Goal: Check status: Check status

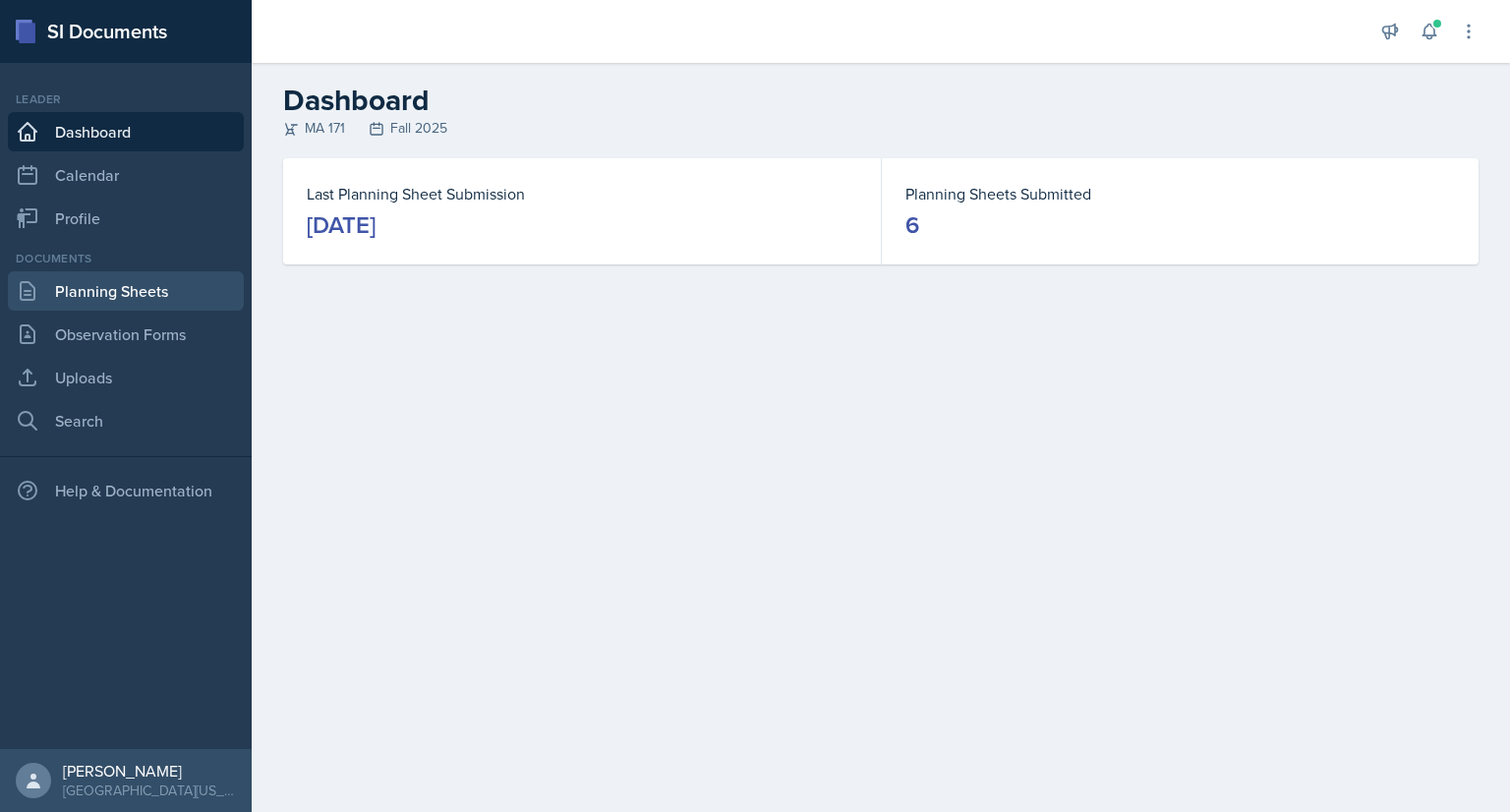
click at [122, 293] on link "Planning Sheets" at bounding box center [126, 291] width 236 height 40
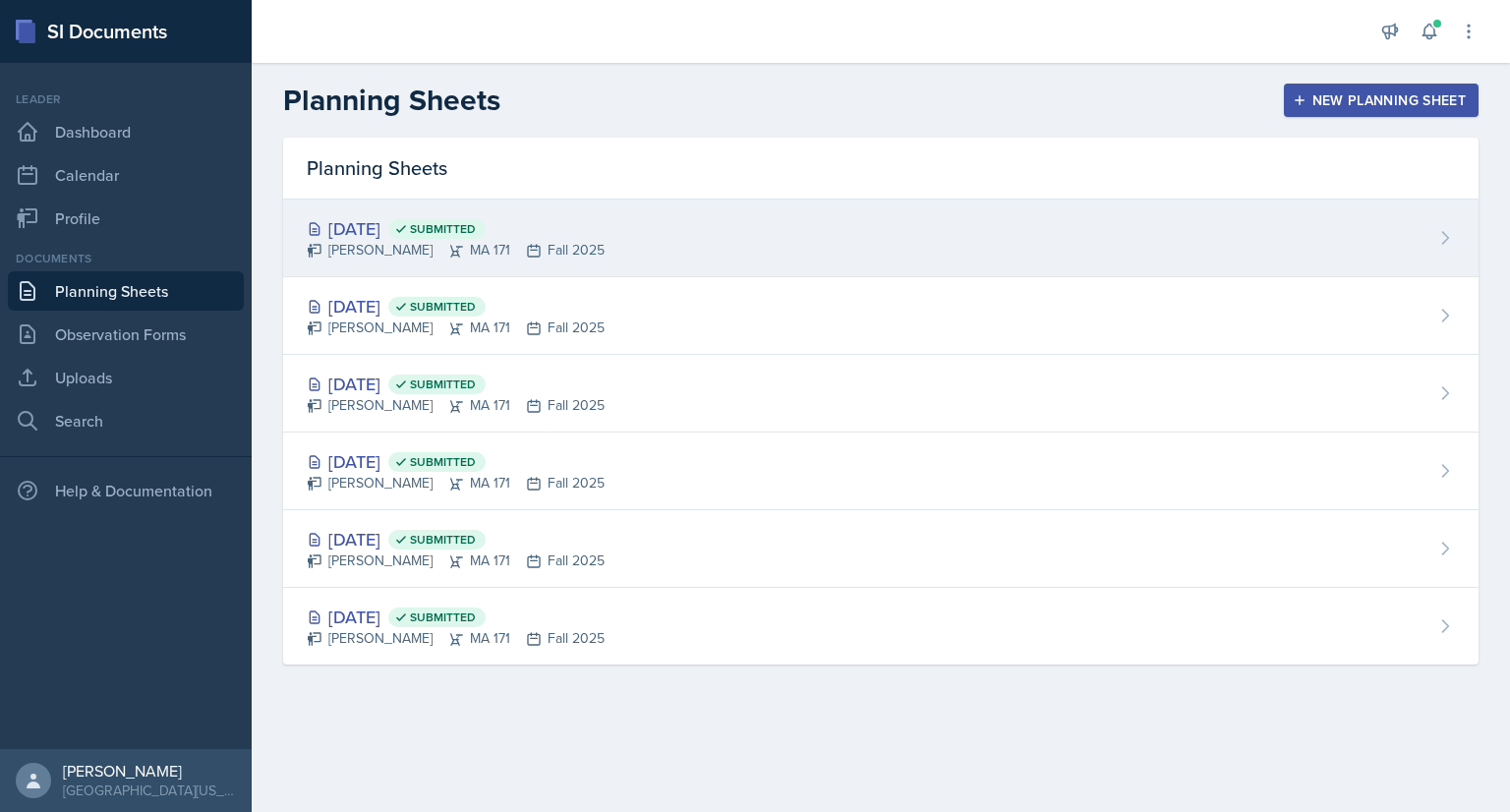
click at [588, 249] on div "[DATE] Submitted [PERSON_NAME] MA 171 Fall 2025" at bounding box center [881, 238] width 1195 height 77
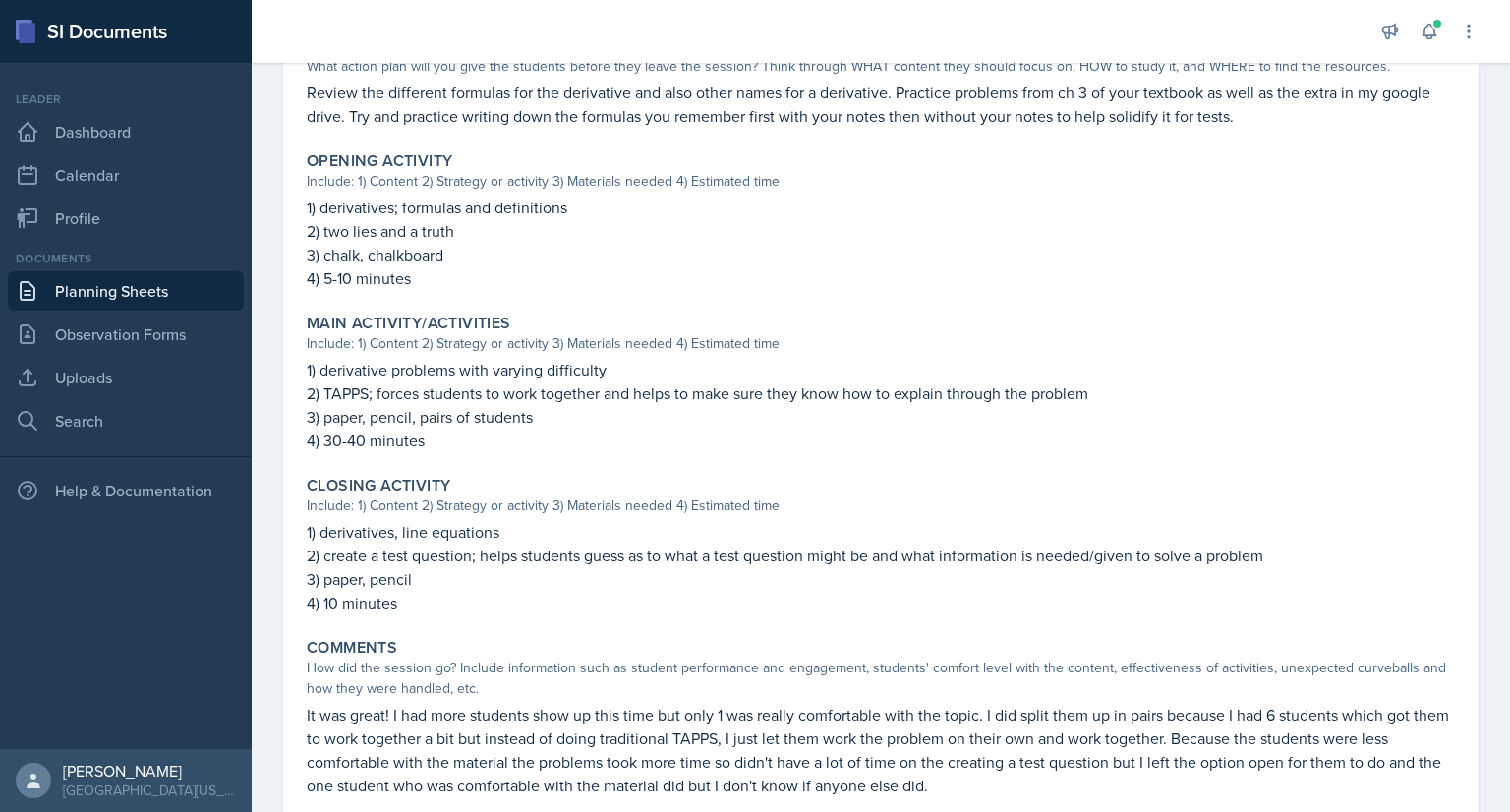
scroll to position [605, 0]
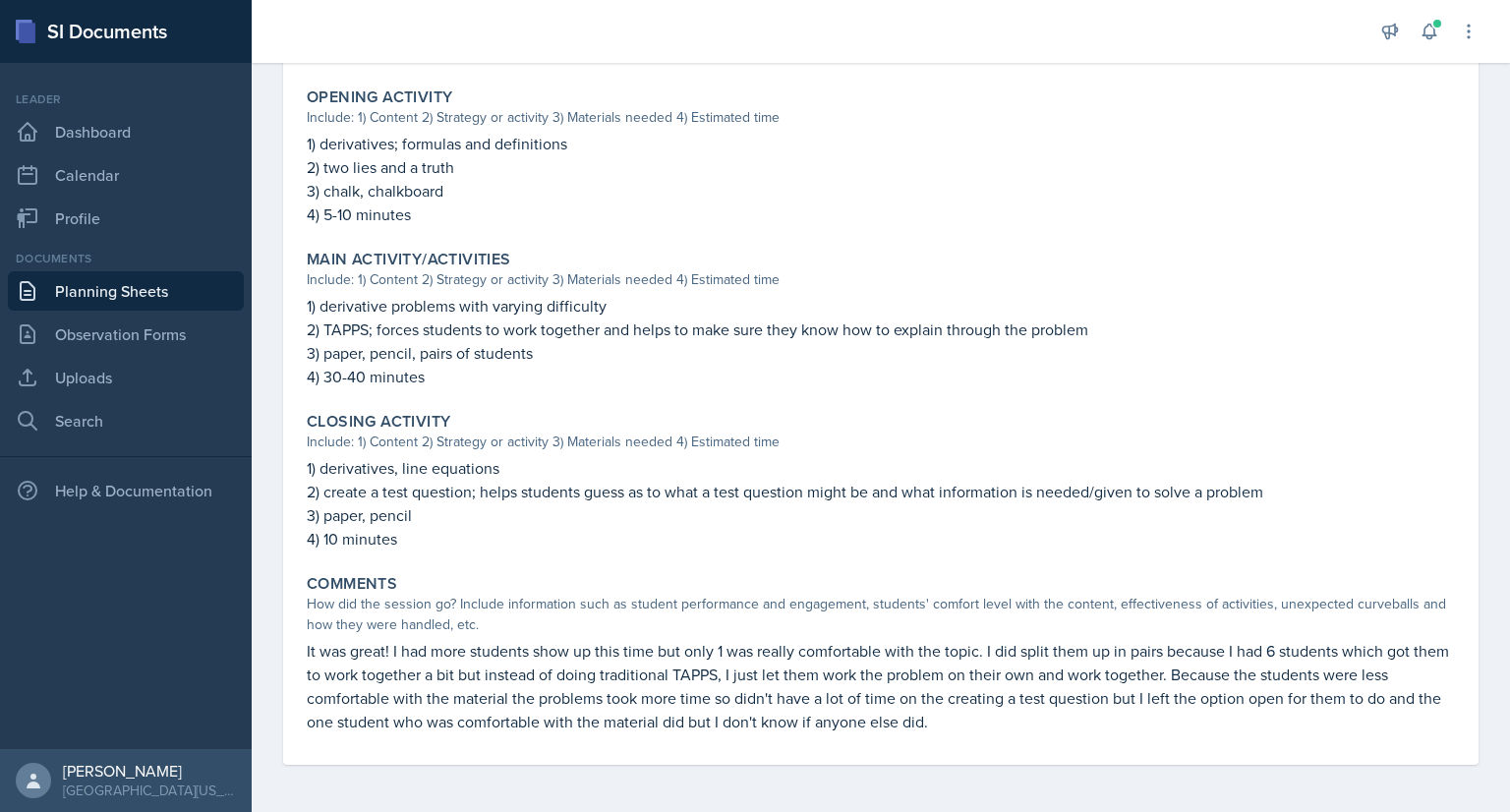
click at [354, 142] on p "1) derivatives; formulas and definitions" at bounding box center [881, 144] width 1149 height 24
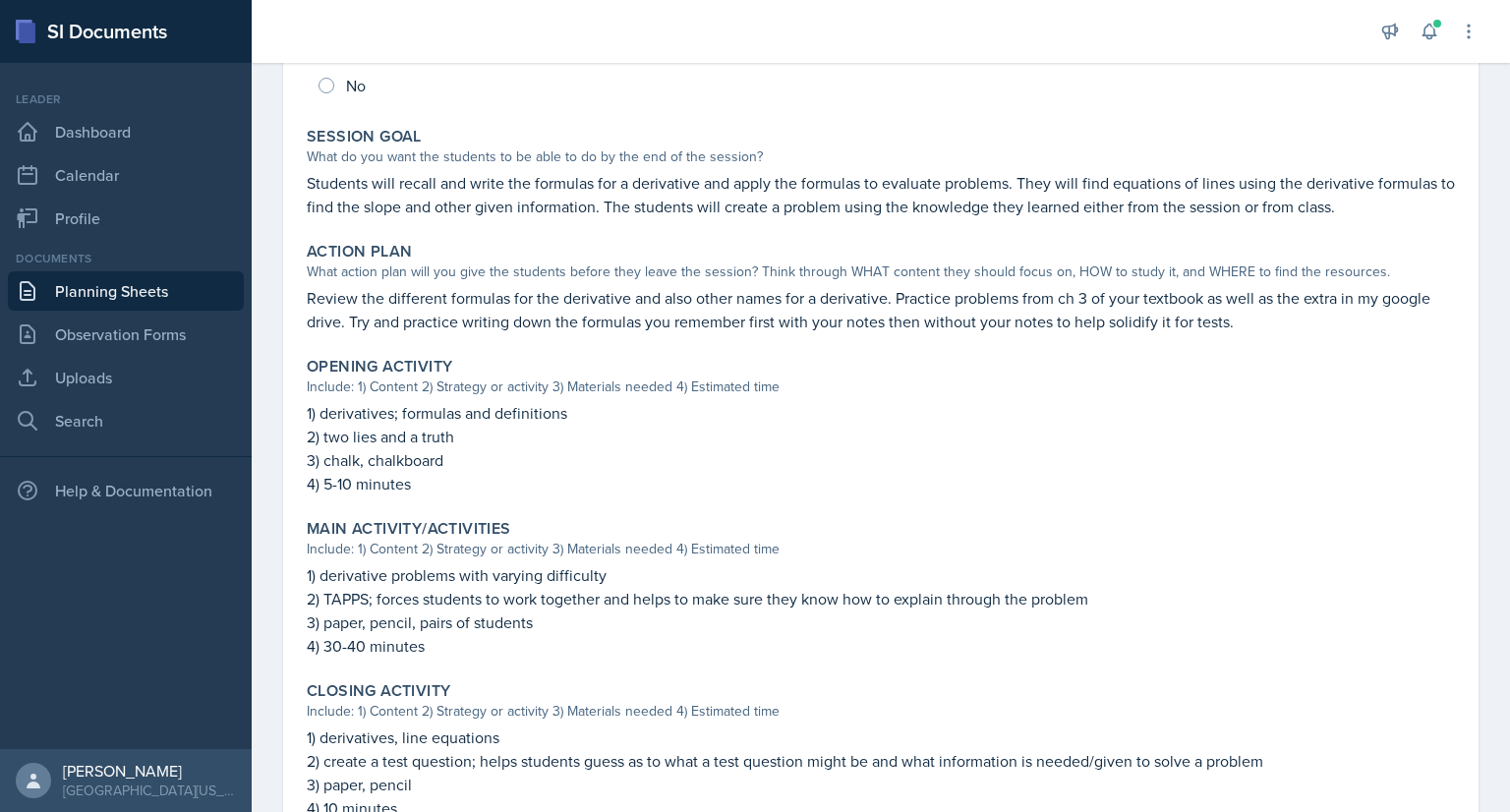
scroll to position [323, 0]
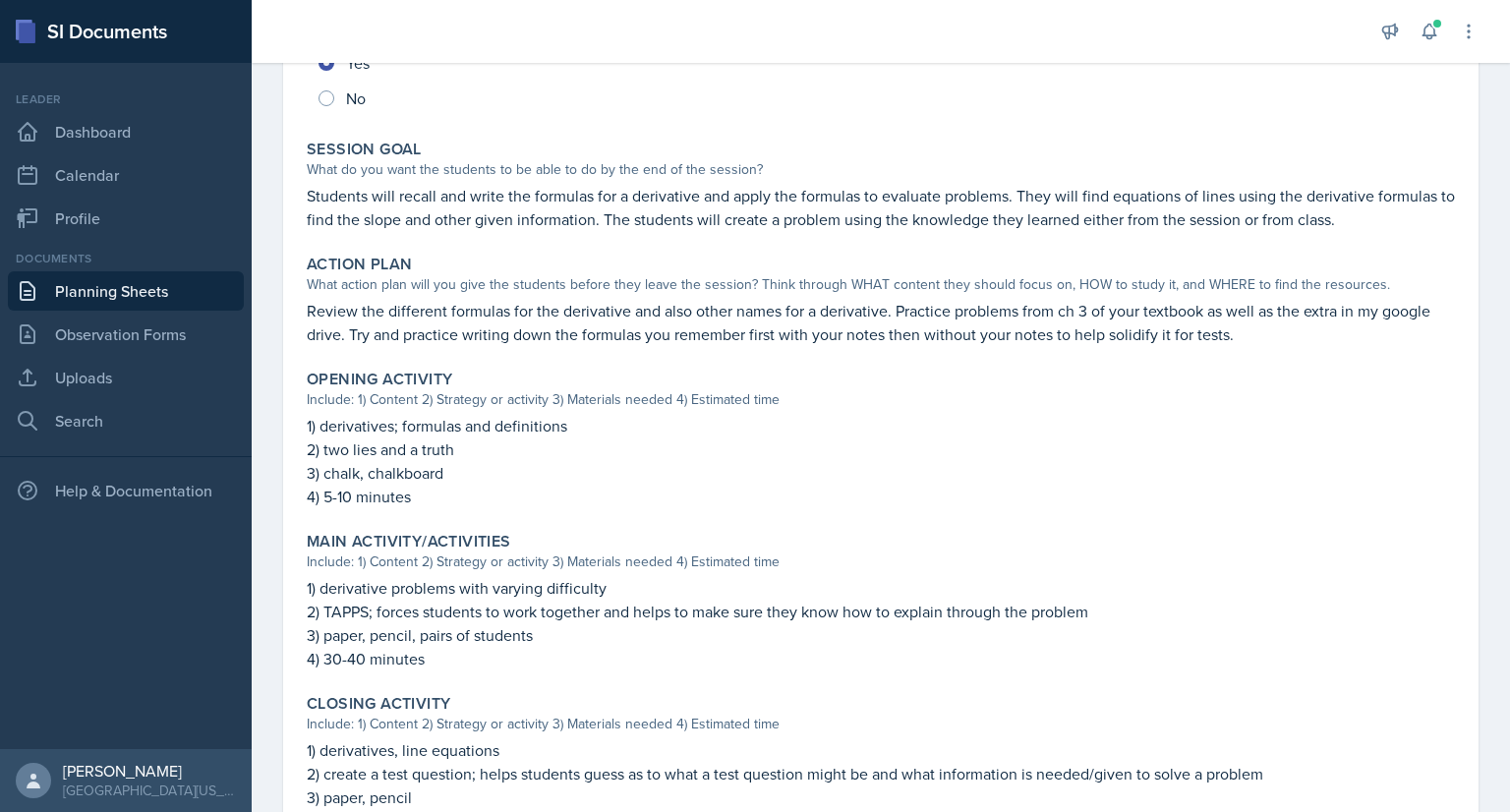
click at [134, 288] on link "Planning Sheets" at bounding box center [126, 291] width 236 height 40
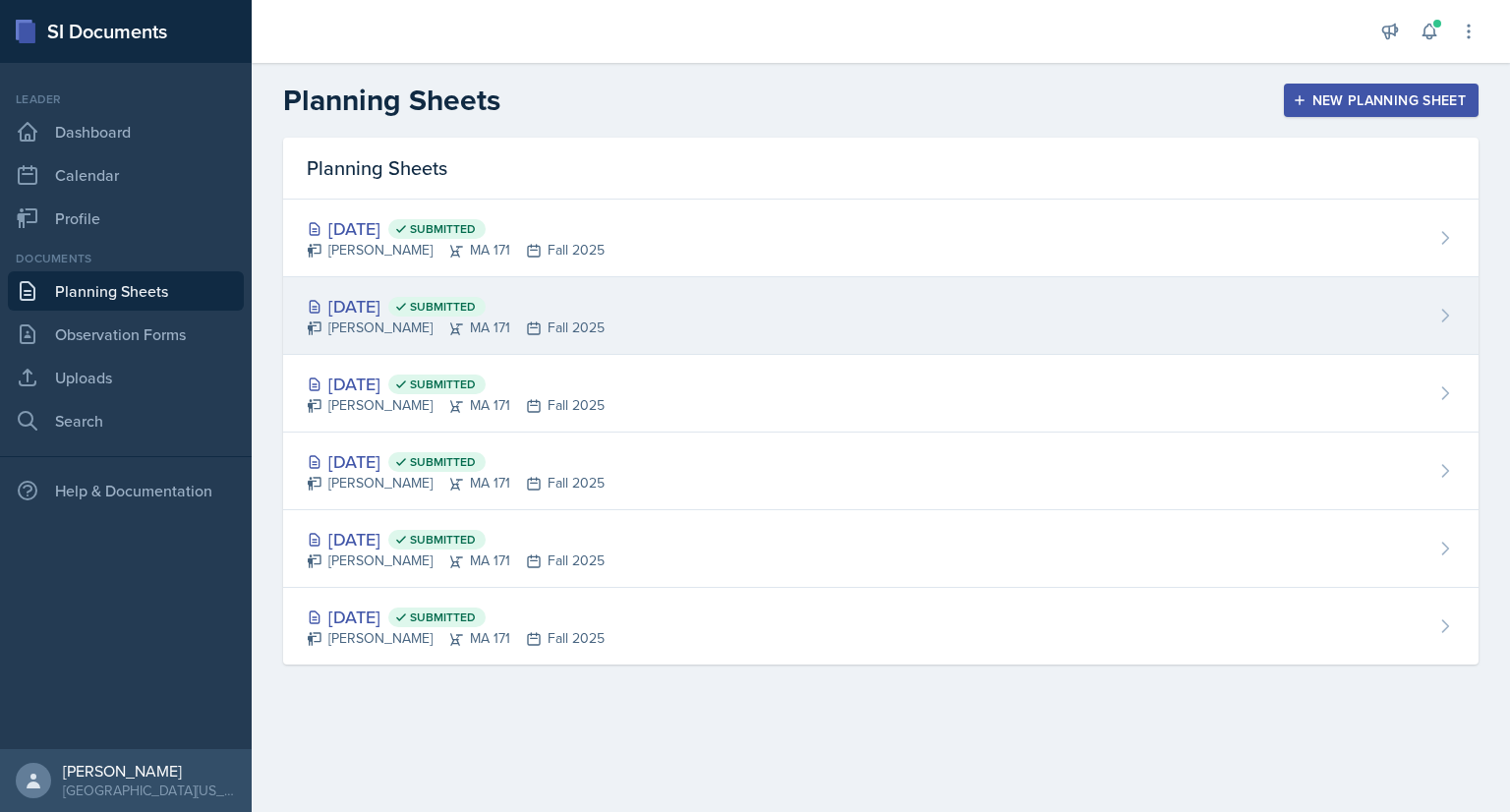
click at [588, 324] on div "[DATE] Submitted [PERSON_NAME] MA 171 Fall 2025" at bounding box center [881, 316] width 1195 height 77
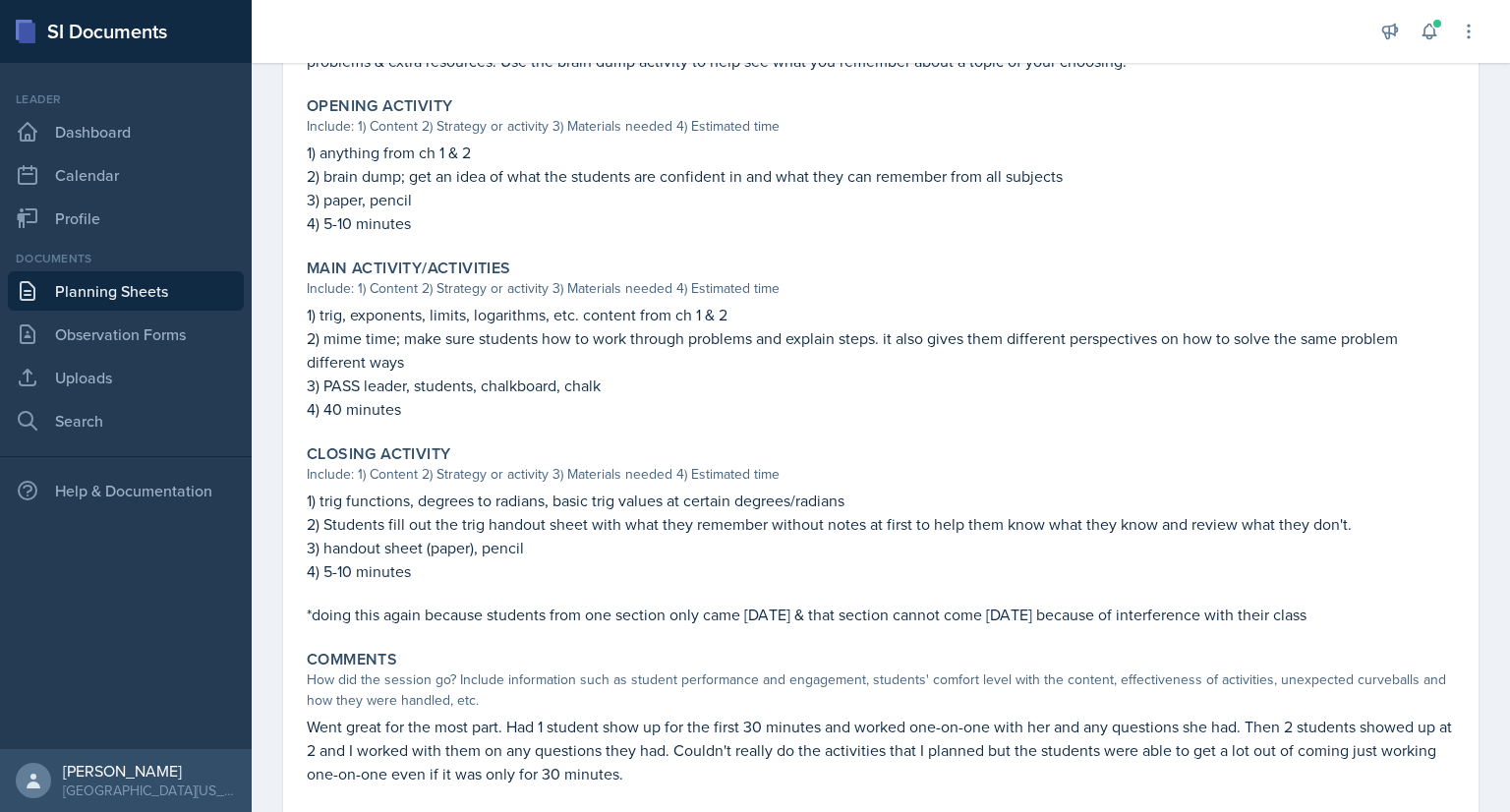
scroll to position [648, 0]
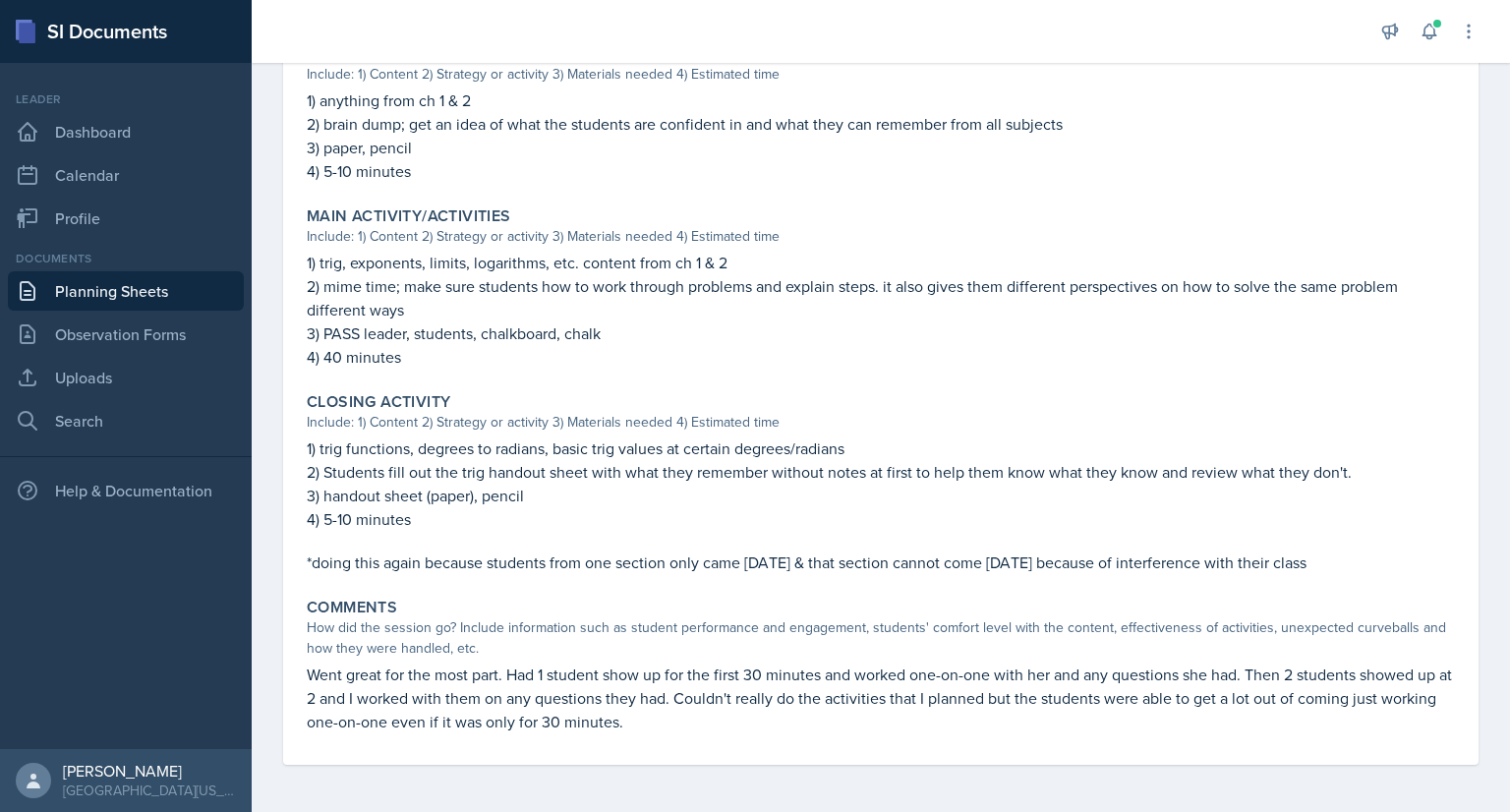
click at [157, 290] on link "Planning Sheets" at bounding box center [126, 291] width 236 height 40
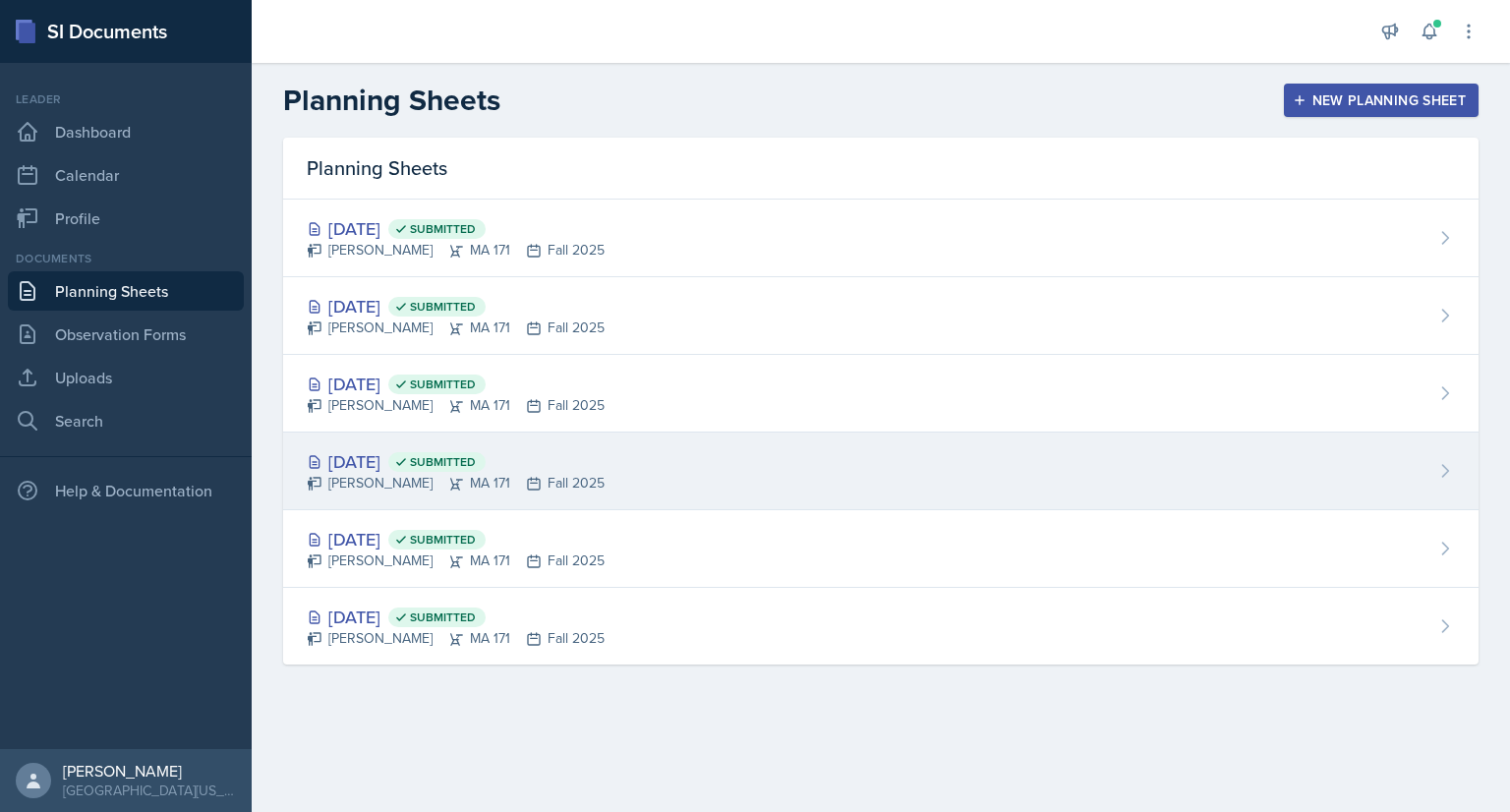
click at [609, 458] on div "[DATE] Submitted [PERSON_NAME] MA 171 Fall 2025" at bounding box center [881, 472] width 1195 height 77
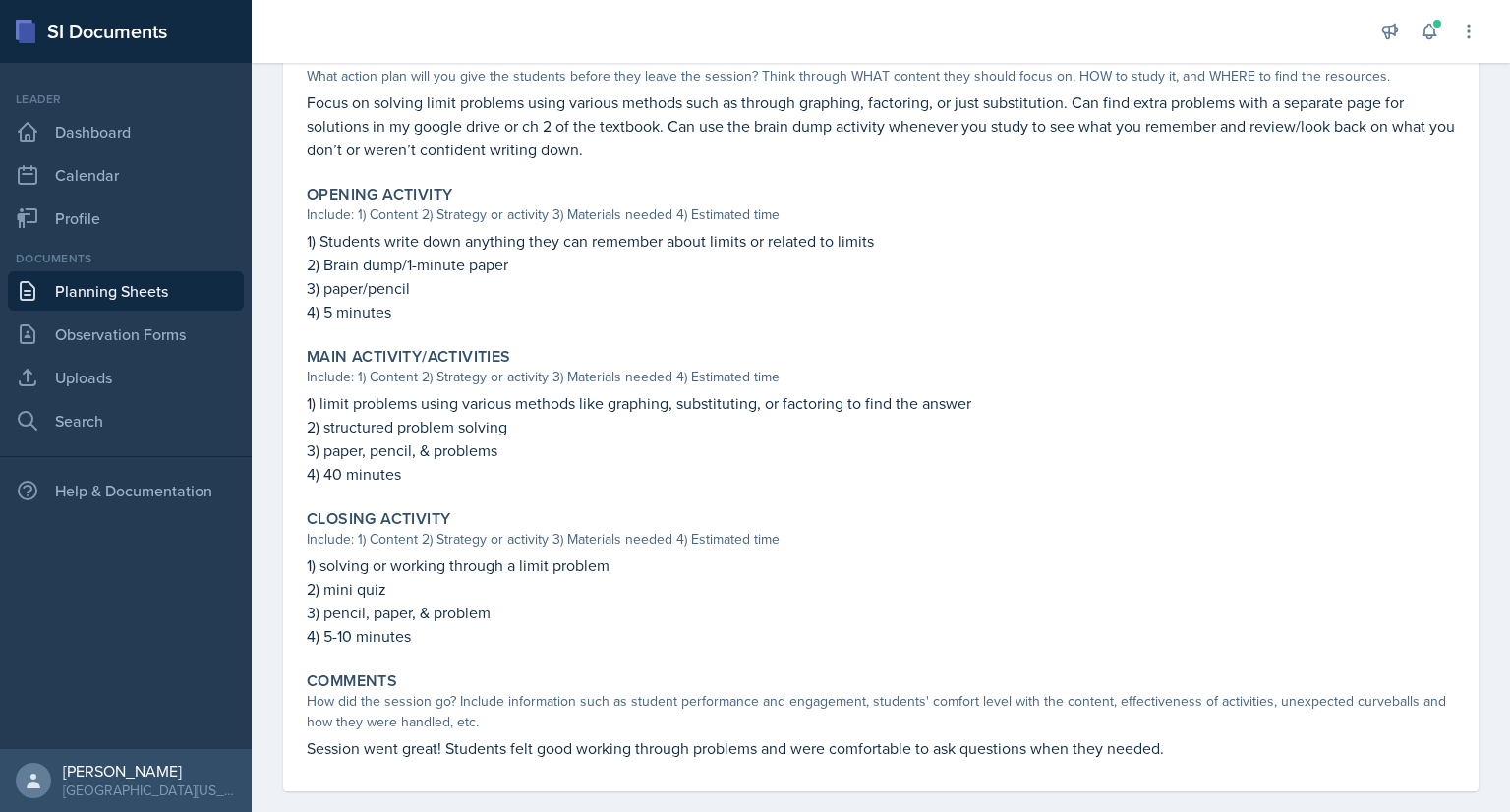
scroll to position [558, 0]
